Goal: Information Seeking & Learning: Find specific fact

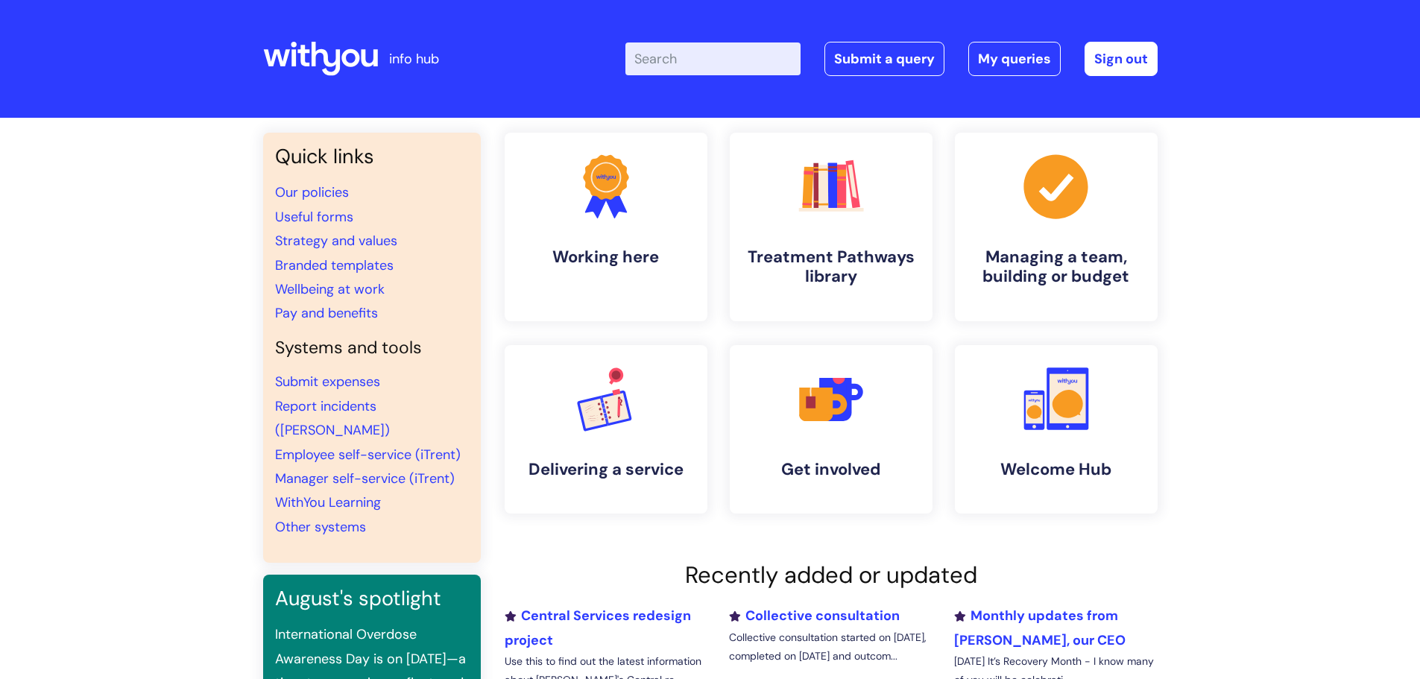
click at [678, 58] on input "Enter your search term here..." at bounding box center [712, 58] width 175 height 33
type input "d"
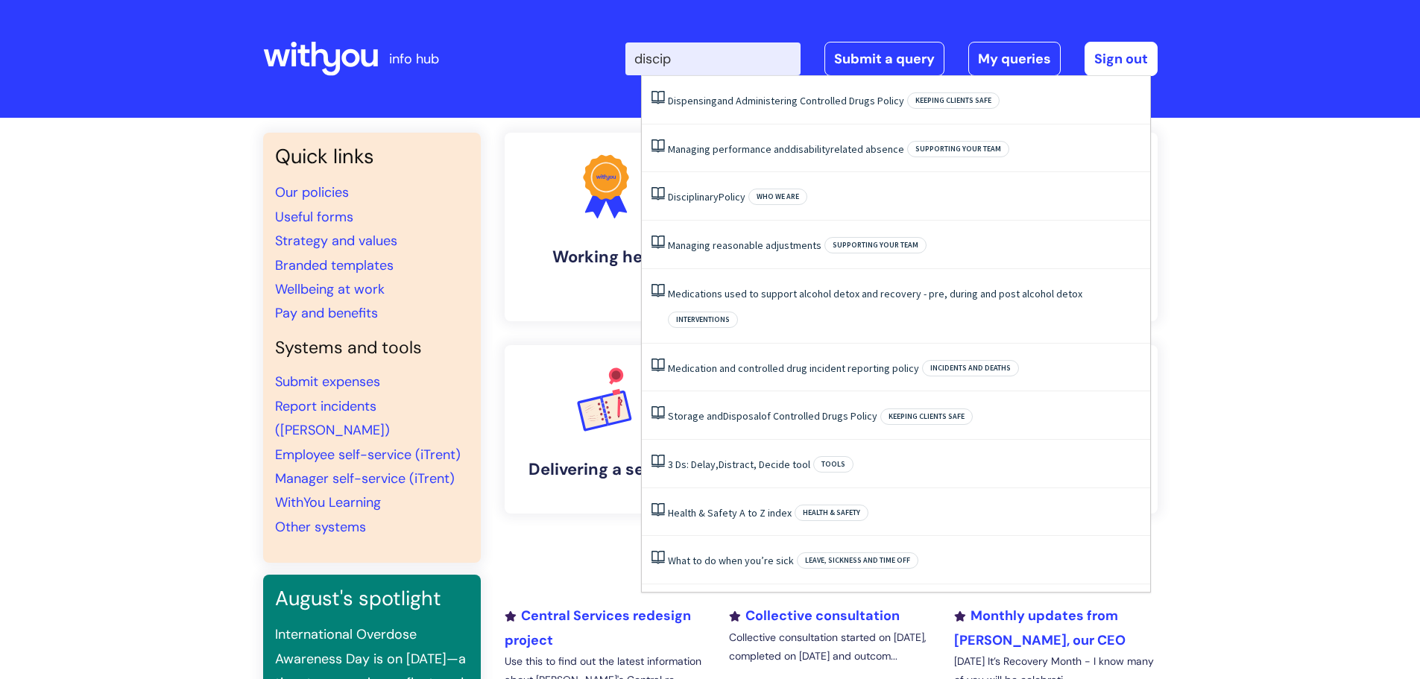
type input "discipl"
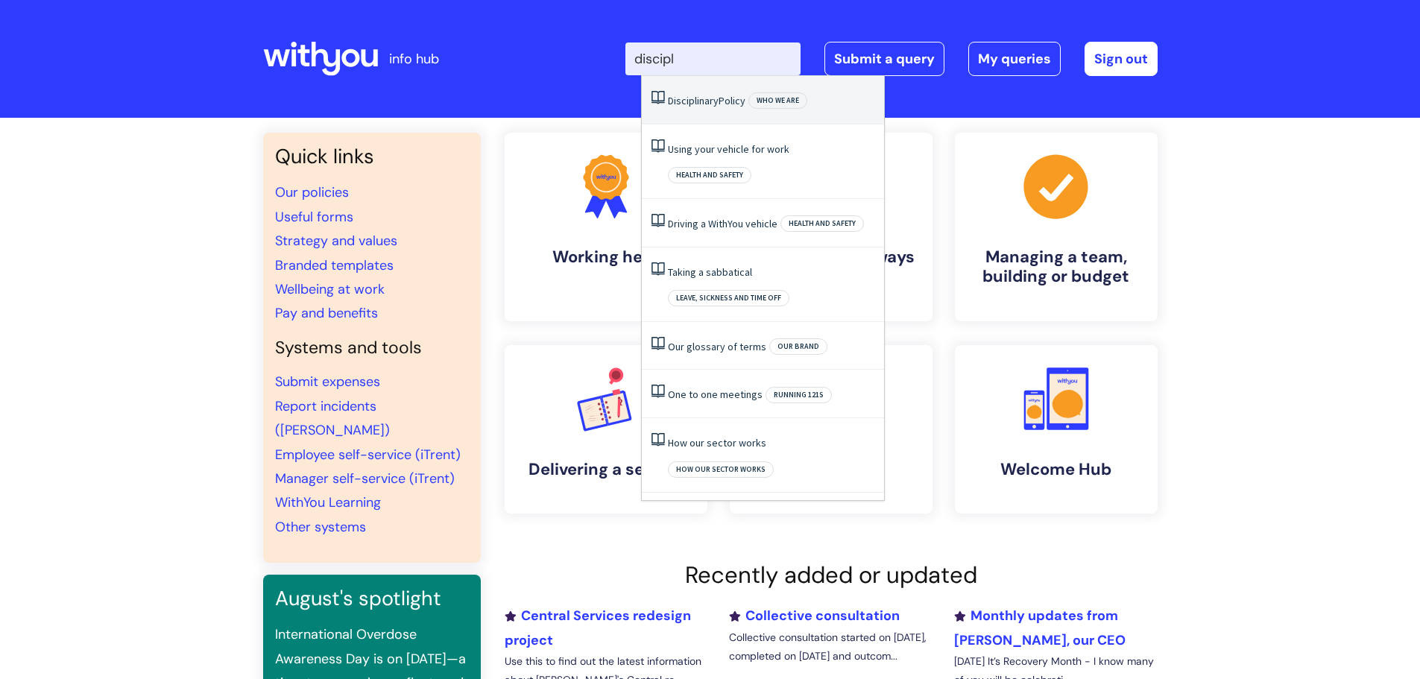
click at [687, 96] on span "Disciplinary" at bounding box center [693, 100] width 51 height 13
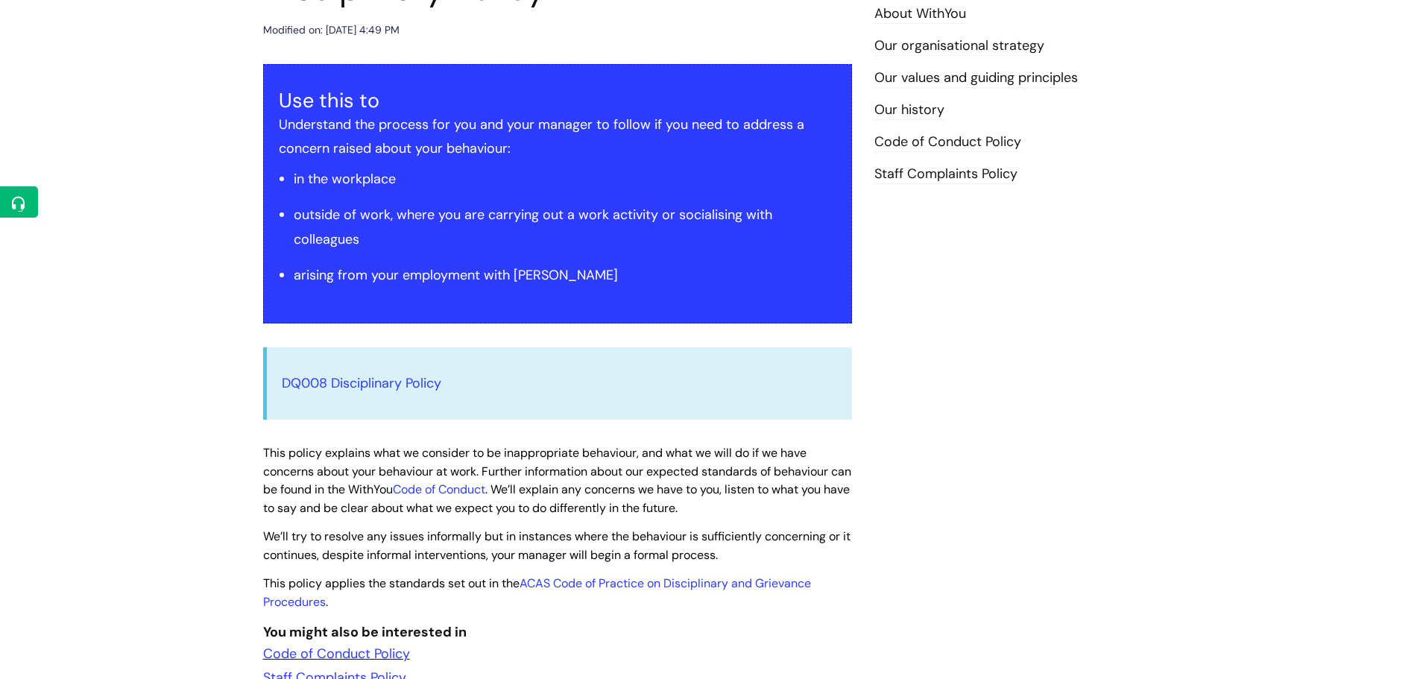
scroll to position [224, 0]
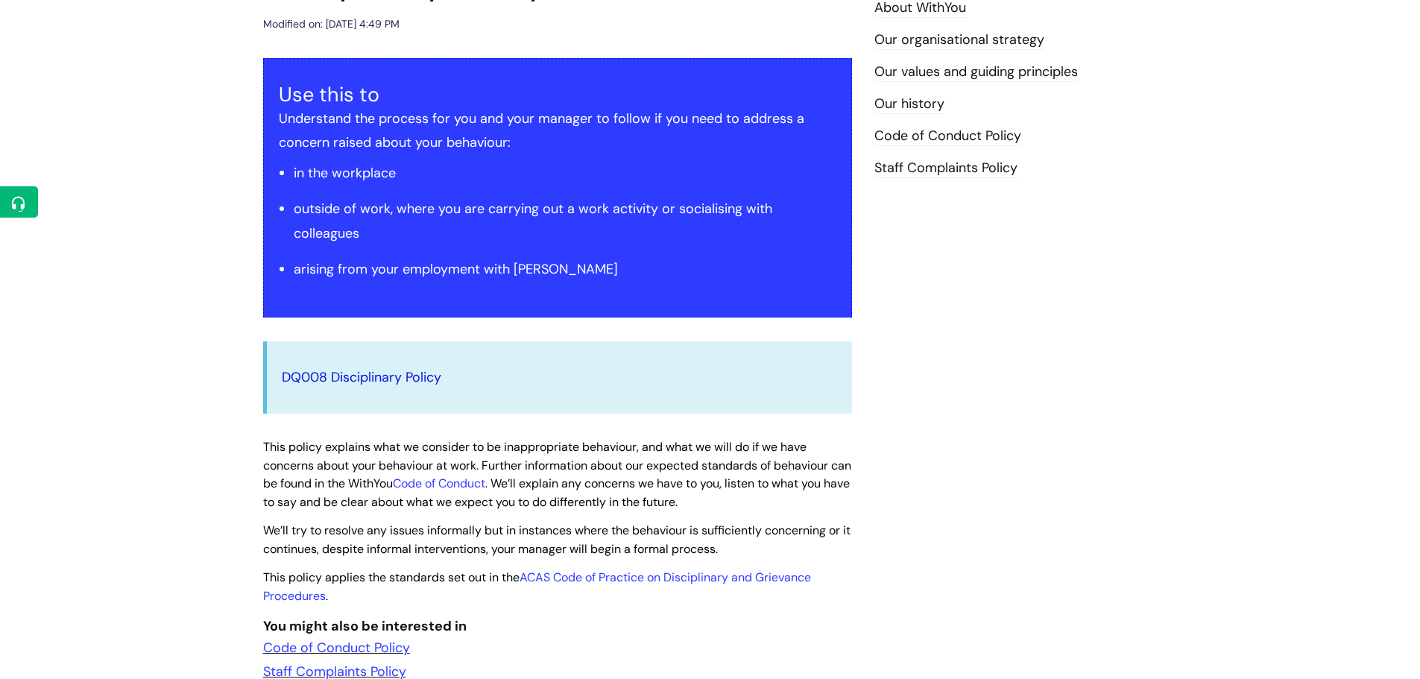
click at [385, 375] on link "DQ008 Disciplinary Policy" at bounding box center [361, 377] width 159 height 18
